Goal: Task Accomplishment & Management: Manage account settings

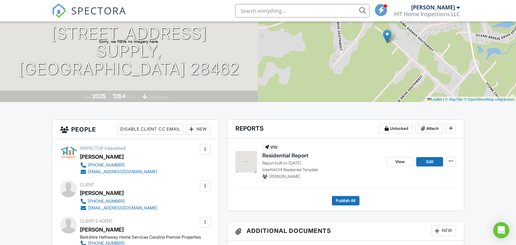
scroll to position [78, 0]
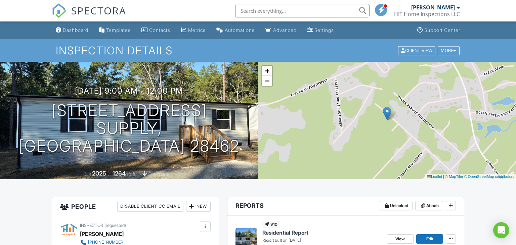
scroll to position [97, 0]
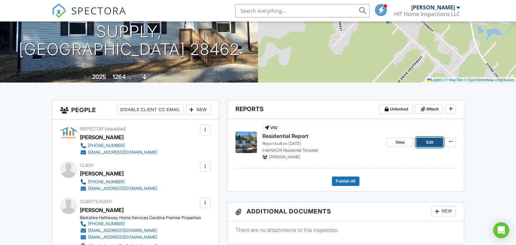
click at [433, 144] on span "Edit" at bounding box center [429, 142] width 7 height 7
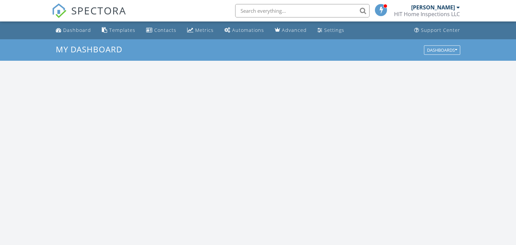
scroll to position [611, 516]
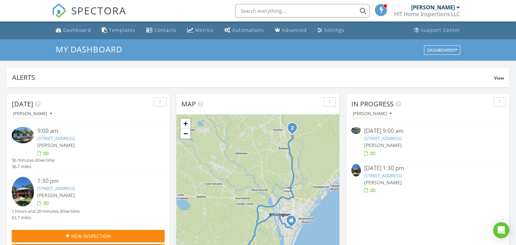
click at [402, 138] on link "1075 Windward Dr N, Supply, NC 28462" at bounding box center [383, 138] width 38 height 6
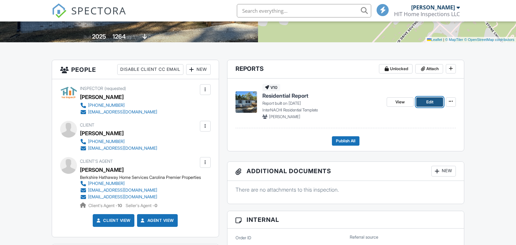
click at [425, 101] on link "Edit" at bounding box center [429, 101] width 27 height 9
